Goal: Check status: Check status

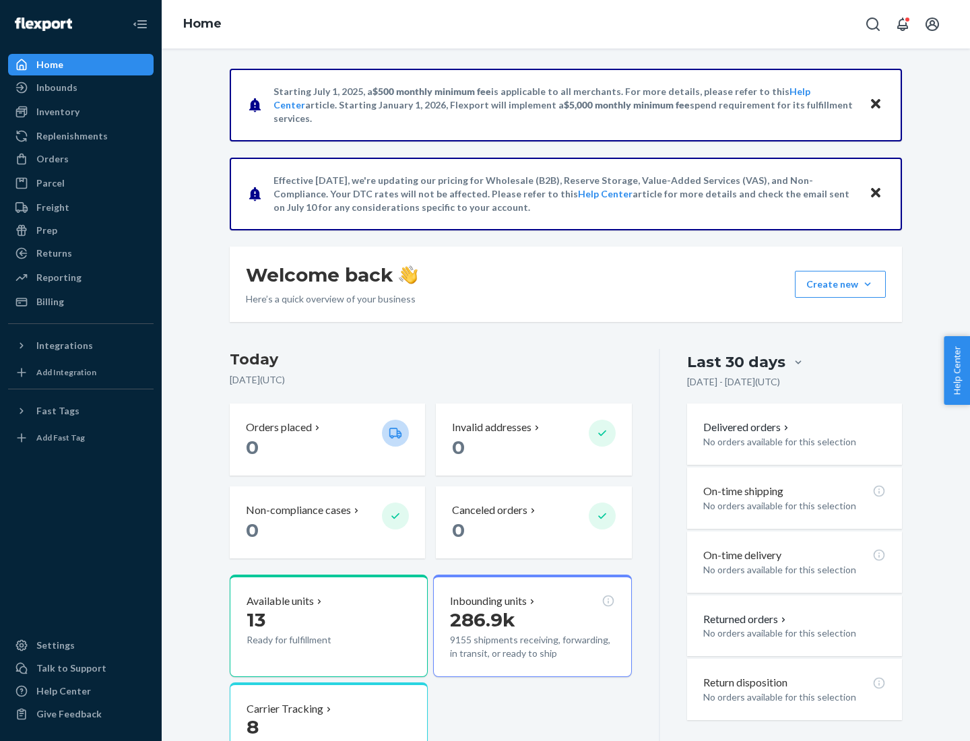
click at [868, 284] on button "Create new Create new inbound Create new order Create new product" at bounding box center [840, 284] width 91 height 27
click at [81, 183] on div "Parcel" at bounding box center [80, 183] width 143 height 19
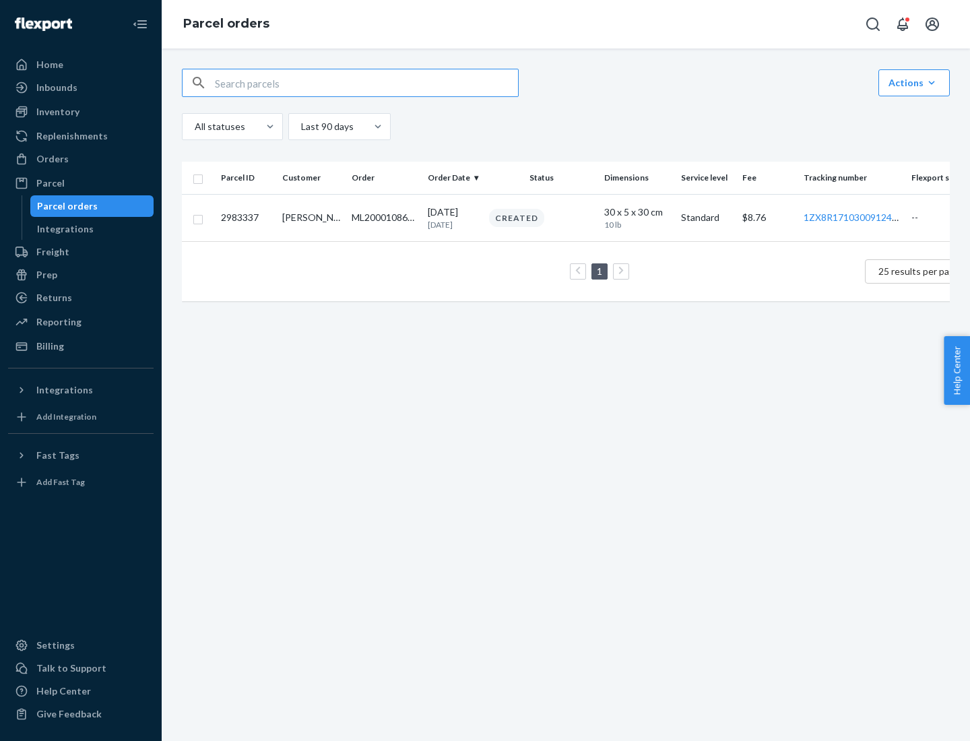
click at [92, 206] on div "Parcel orders" at bounding box center [67, 205] width 61 height 13
type input "2983337"
click at [576, 223] on div "Created" at bounding box center [541, 218] width 110 height 18
